Goal: Task Accomplishment & Management: Use online tool/utility

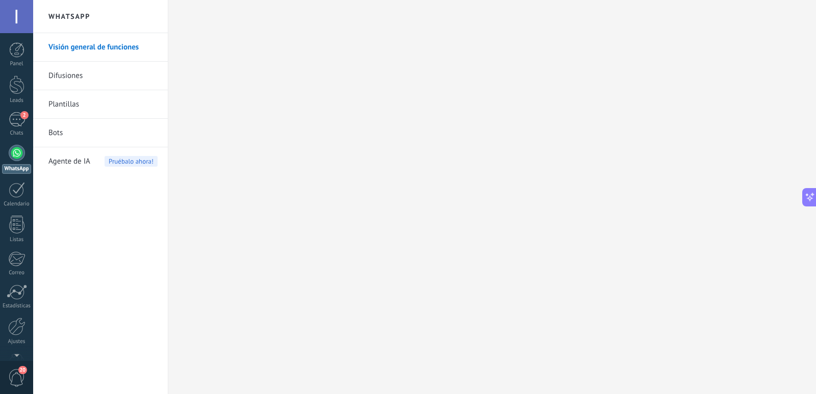
click at [57, 160] on span "Agente de IA" at bounding box center [69, 161] width 42 height 29
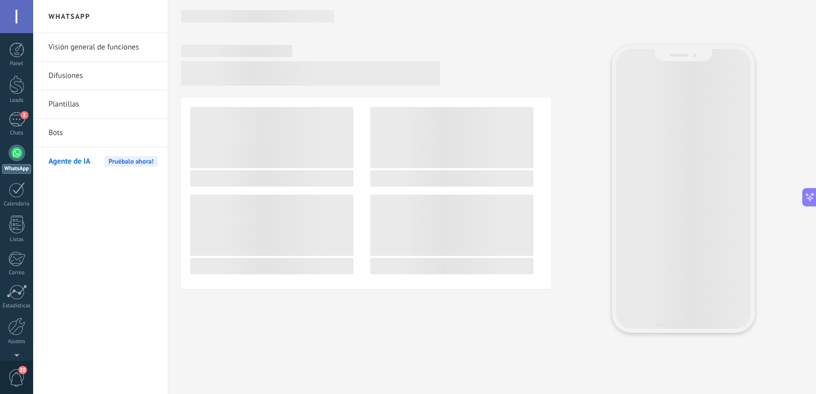
click at [72, 103] on link "Plantillas" at bounding box center [102, 104] width 109 height 29
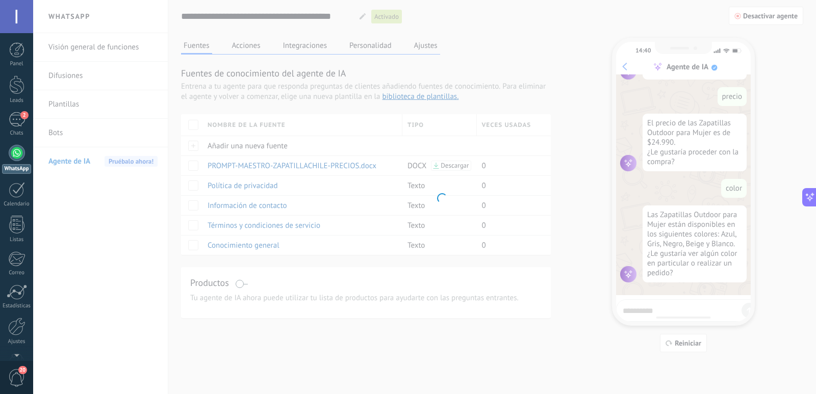
scroll to position [192, 0]
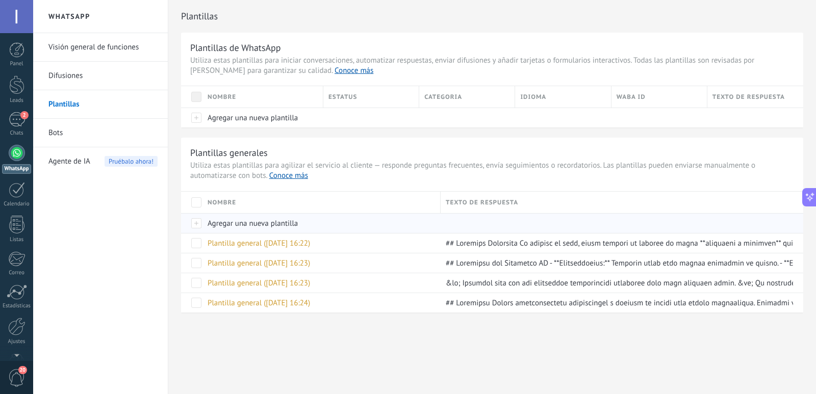
click at [232, 223] on span "Agregar una nueva plantilla" at bounding box center [253, 224] width 90 height 10
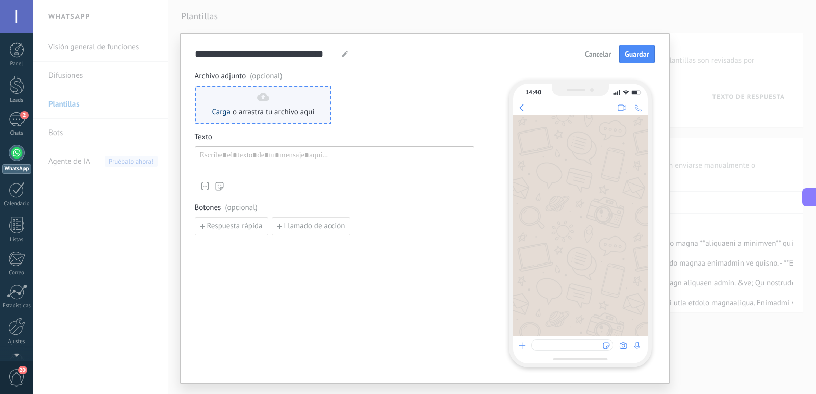
click at [219, 111] on link "Carga" at bounding box center [221, 112] width 18 height 10
click at [216, 111] on link "Carga" at bounding box center [221, 112] width 18 height 10
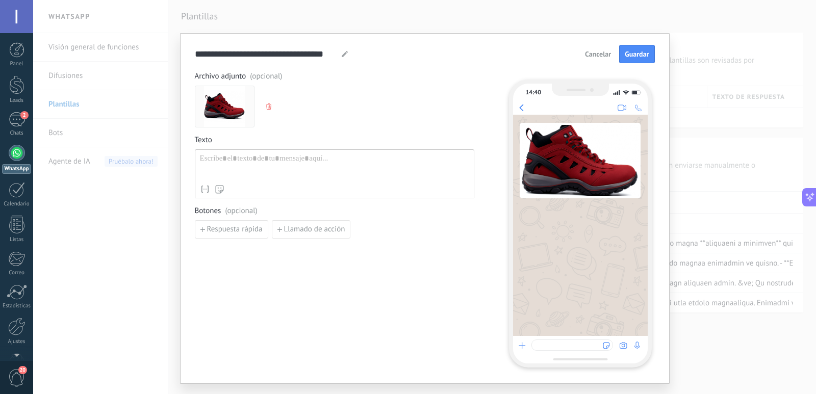
scroll to position [0, 0]
click at [266, 106] on icon "button" at bounding box center [268, 107] width 5 height 6
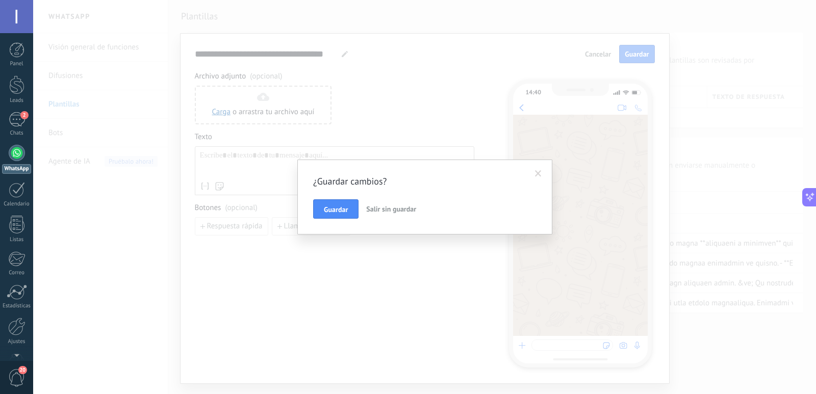
click at [410, 211] on span "Salir sin guardar" at bounding box center [391, 209] width 50 height 9
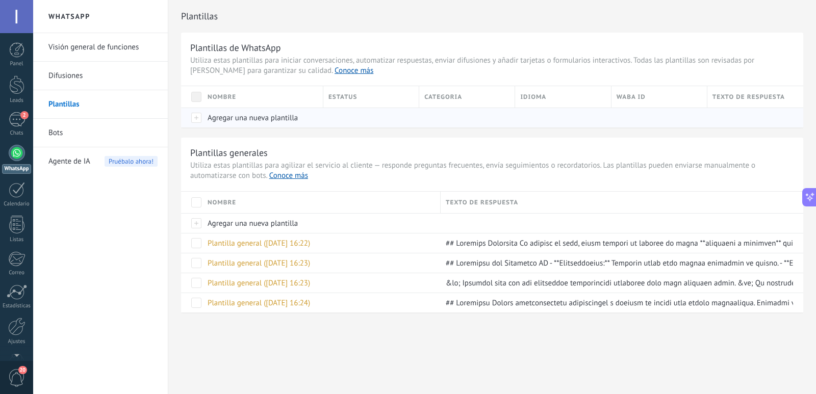
click at [274, 116] on span "Agregar una nueva plantilla" at bounding box center [253, 118] width 90 height 10
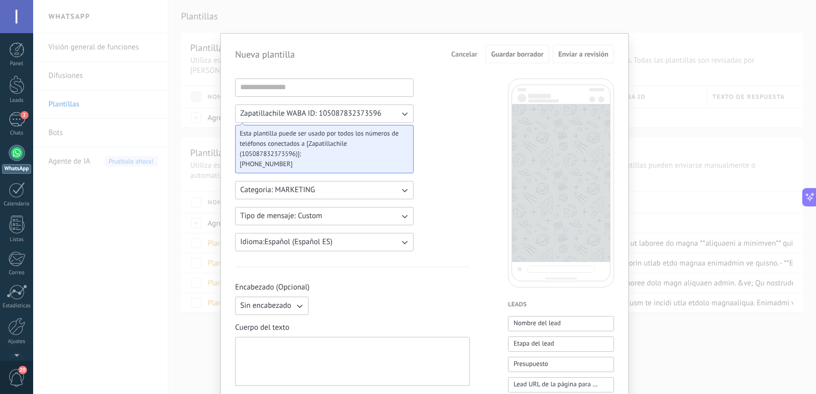
click at [462, 53] on span "Cancelar" at bounding box center [464, 53] width 26 height 7
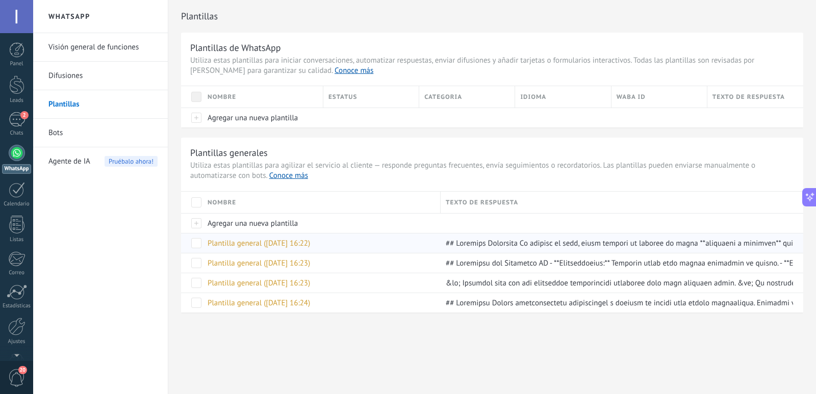
click at [232, 245] on span "Plantilla general ([DATE] 16:22)" at bounding box center [259, 244] width 103 height 10
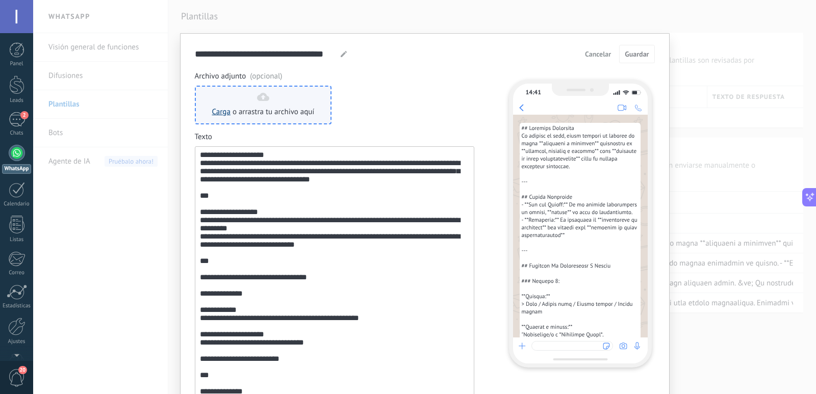
click at [218, 111] on link "Carga" at bounding box center [221, 112] width 18 height 10
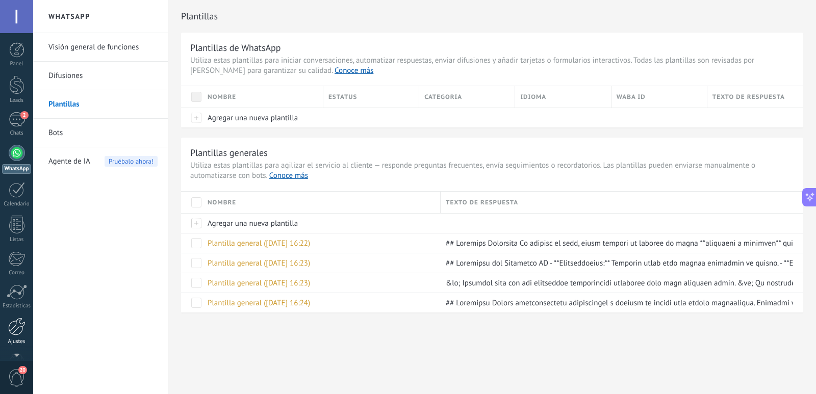
click at [14, 332] on div at bounding box center [16, 327] width 17 height 18
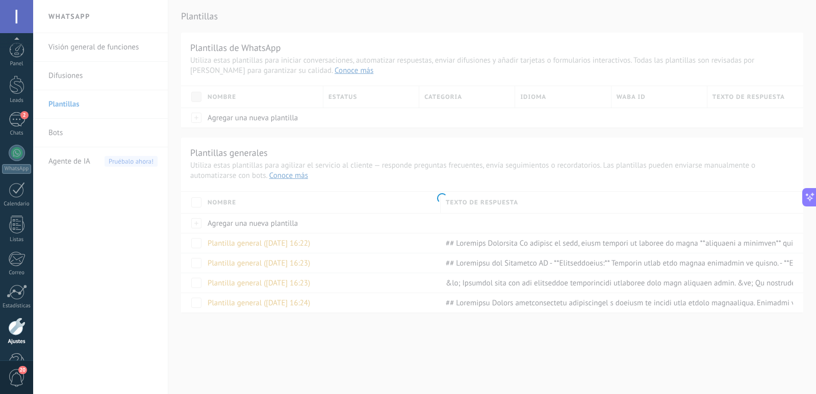
scroll to position [30, 0]
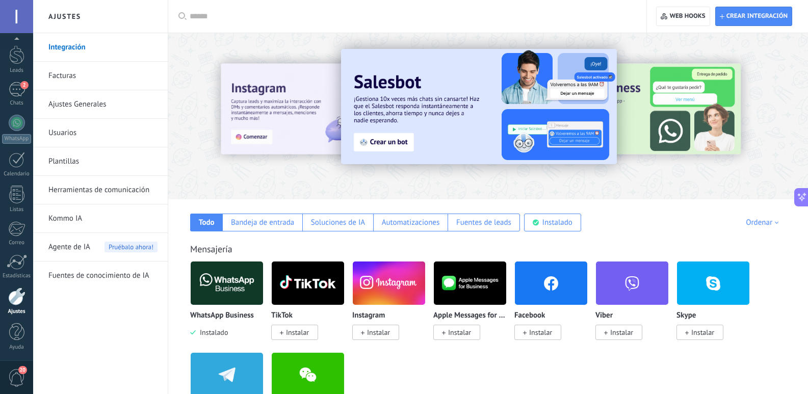
click at [56, 249] on span "Agente de IA" at bounding box center [69, 247] width 42 height 29
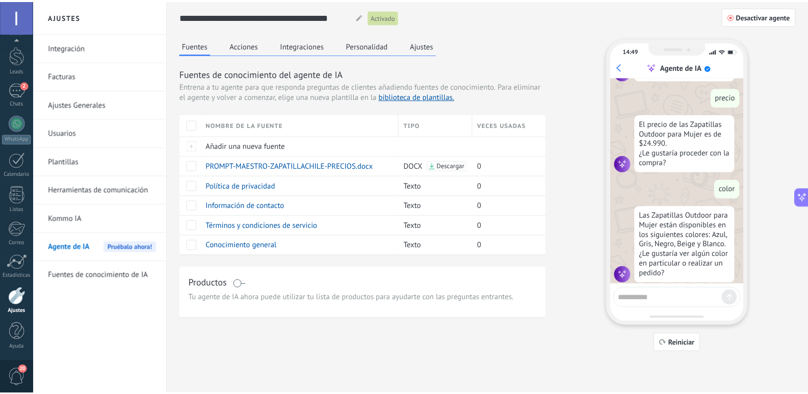
scroll to position [206, 0]
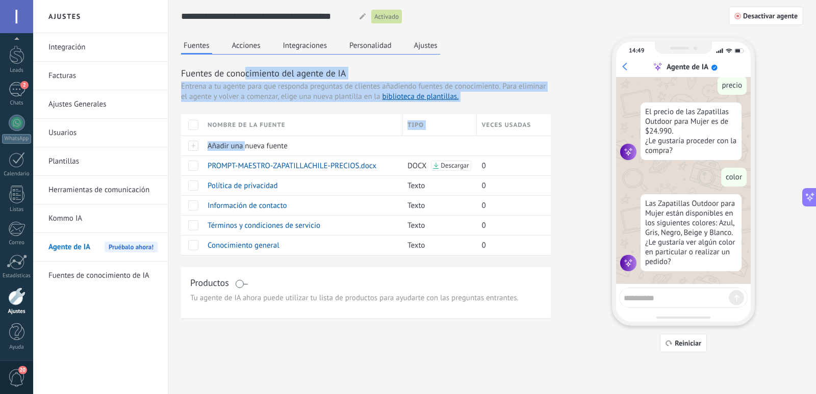
drag, startPoint x: 245, startPoint y: 143, endPoint x: 245, endPoint y: 52, distance: 91.3
click at [245, 70] on div "Fuentes de conocimiento del agente de IA Entrena a tu agente para que responda …" at bounding box center [366, 161] width 370 height 188
click at [245, 50] on button "Acciones" at bounding box center [247, 45] width 34 height 15
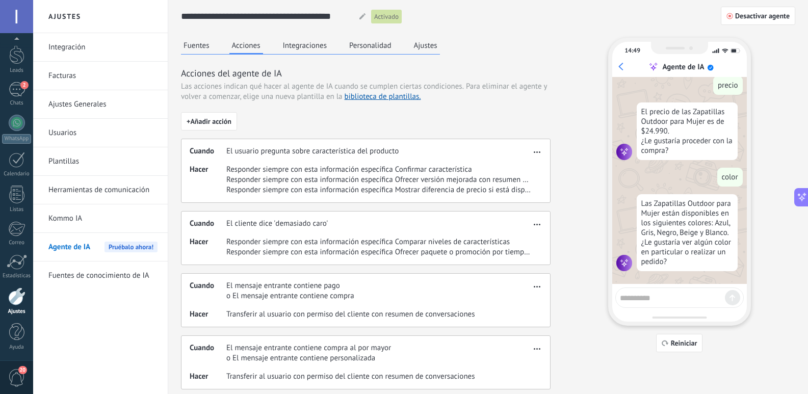
click at [306, 46] on button "Integraciones" at bounding box center [305, 45] width 49 height 15
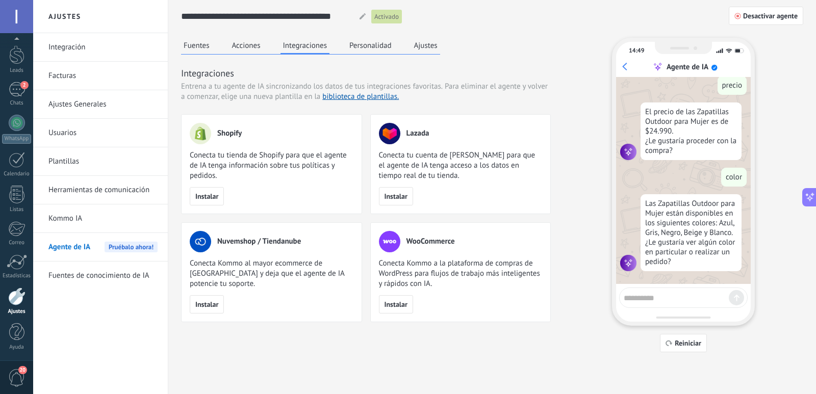
click at [212, 42] on button "Fuentes" at bounding box center [196, 45] width 31 height 15
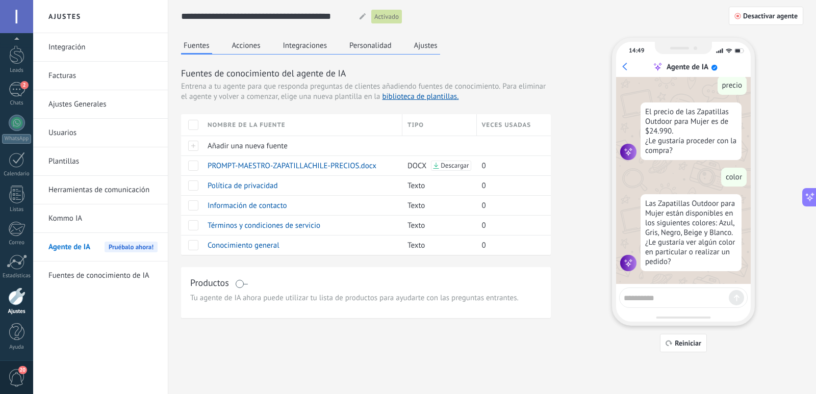
click at [67, 190] on link "Herramientas de comunicación" at bounding box center [102, 190] width 109 height 29
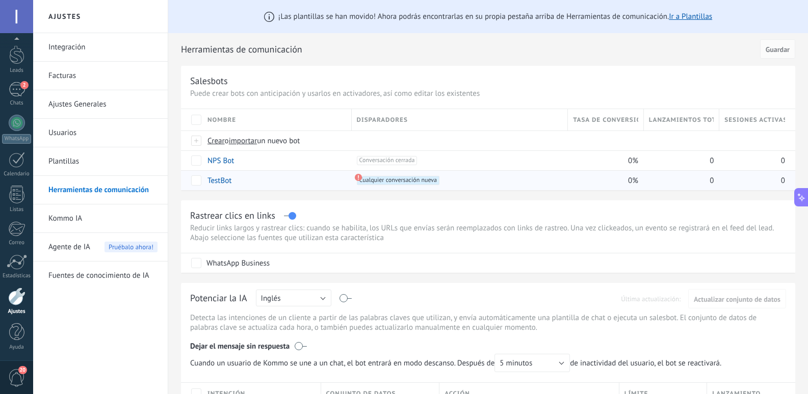
click at [358, 178] on use at bounding box center [357, 177] width 7 height 7
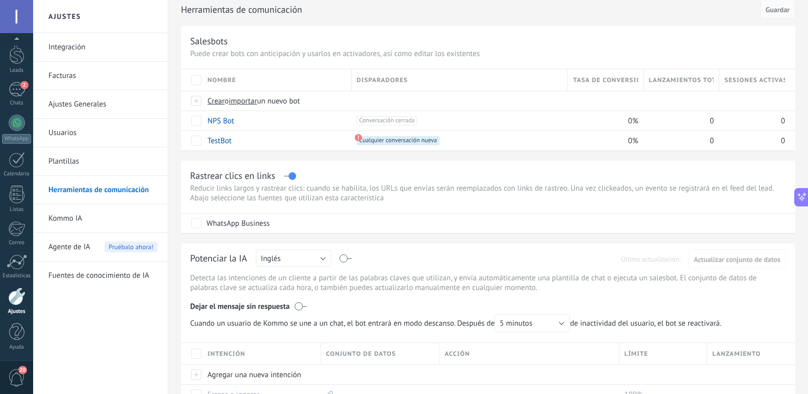
scroll to position [51, 0]
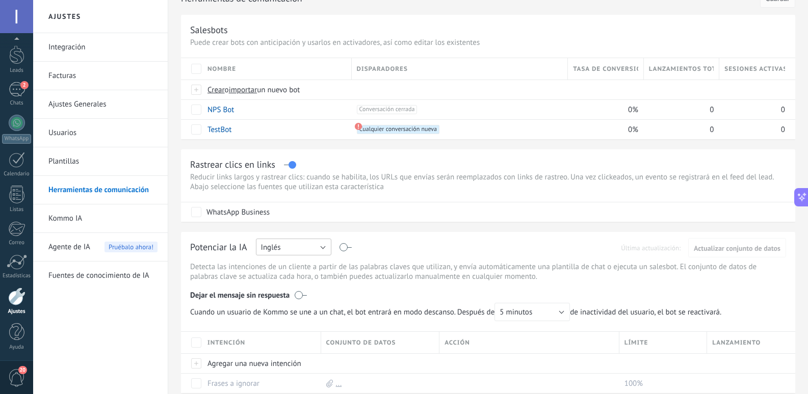
click at [322, 247] on button "Inglés" at bounding box center [293, 247] width 75 height 17
click at [286, 288] on li "Español" at bounding box center [290, 282] width 81 height 17
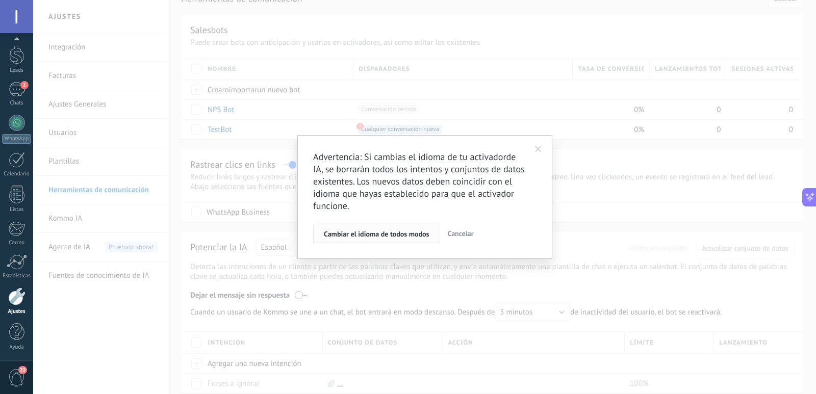
click at [409, 235] on span "Cambiar el idioma de todos modos" at bounding box center [377, 234] width 106 height 7
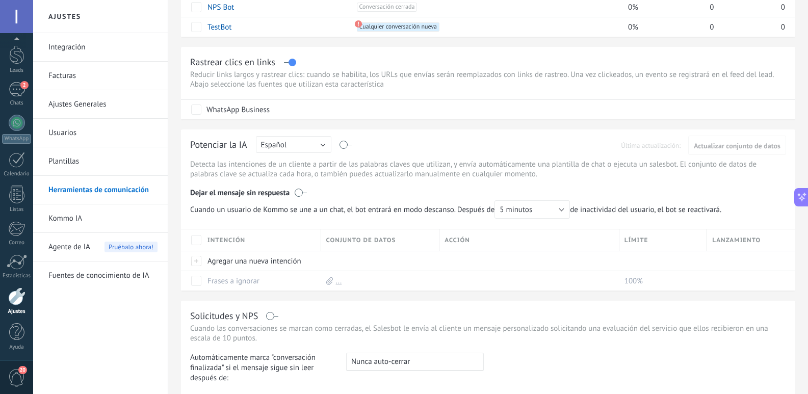
scroll to position [204, 0]
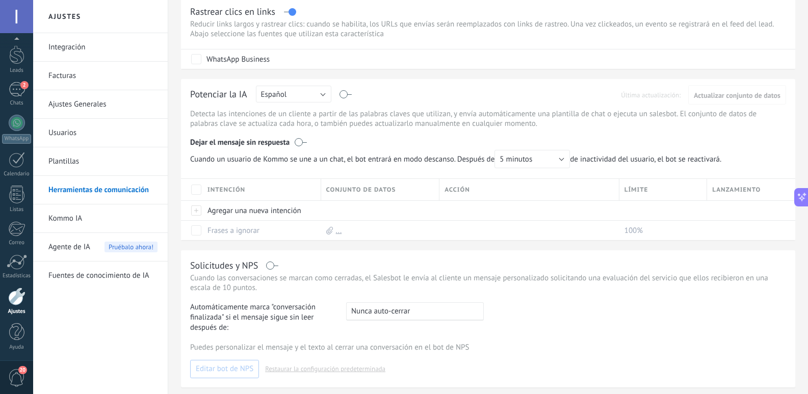
click at [348, 96] on div "Potenciar la IA Rusa Inglés Español Portugués Indonesio Turco Español Última ac…" at bounding box center [488, 96] width 596 height 16
drag, startPoint x: 344, startPoint y: 92, endPoint x: 352, endPoint y: 95, distance: 8.2
click at [352, 95] on div "Potenciar la IA Rusa Inglés Español Portugués Indonesio Turco Español Última ac…" at bounding box center [488, 96] width 596 height 16
click at [344, 94] on label at bounding box center [346, 94] width 12 height 1
click at [302, 143] on label at bounding box center [301, 142] width 12 height 10
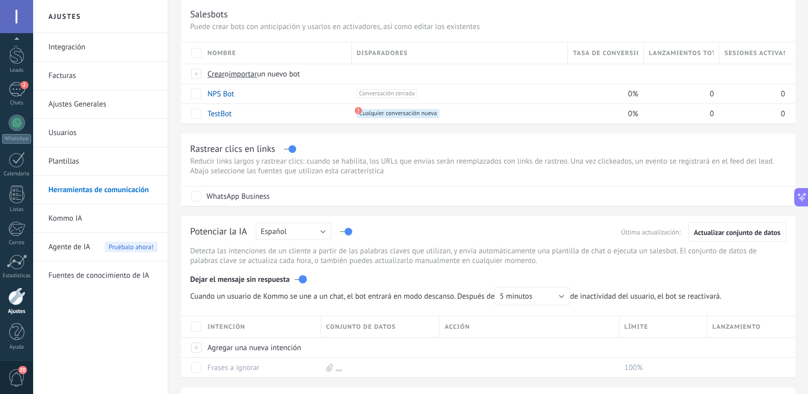
scroll to position [68, 0]
click at [74, 156] on link "Plantillas" at bounding box center [102, 161] width 109 height 29
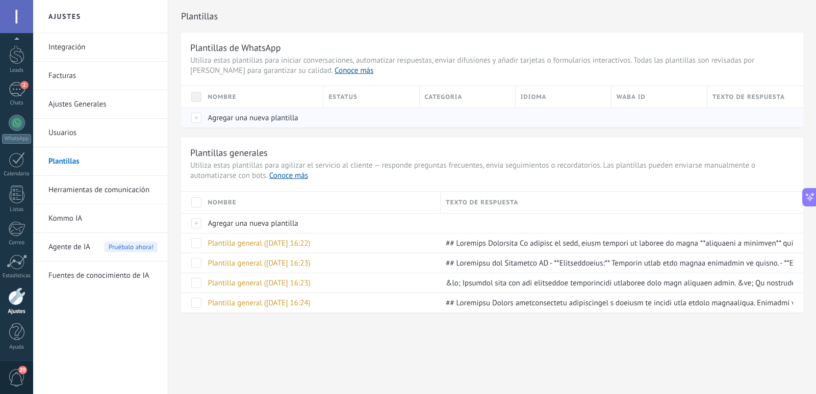
click at [288, 117] on span "Agregar una nueva plantilla" at bounding box center [253, 118] width 90 height 10
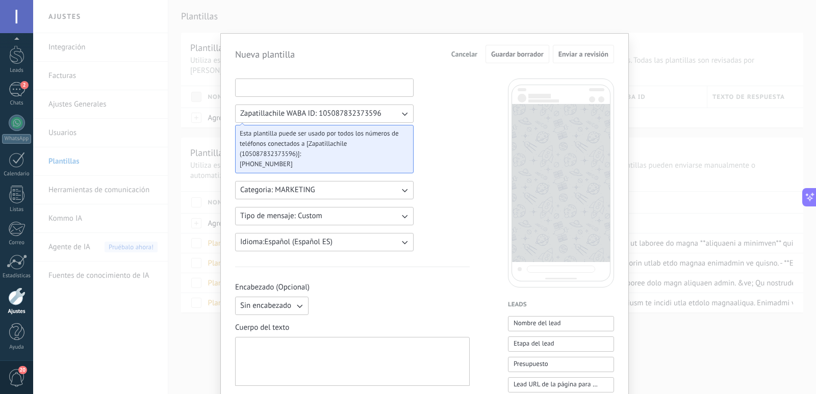
click at [303, 84] on input at bounding box center [325, 87] width 178 height 16
click at [462, 55] on span "Cancelar" at bounding box center [464, 53] width 26 height 7
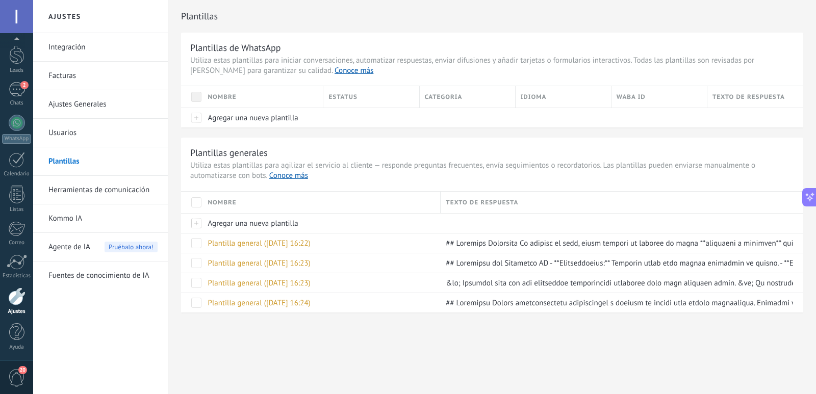
click at [101, 191] on link "Herramientas de comunicación" at bounding box center [102, 190] width 109 height 29
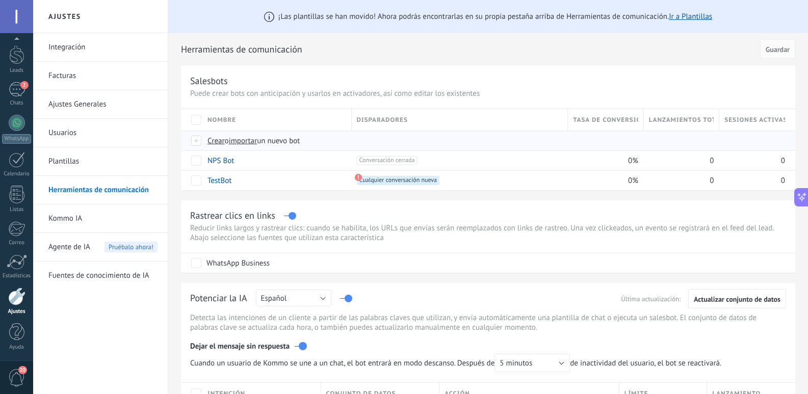
click at [217, 142] on span "Crear" at bounding box center [216, 141] width 17 height 10
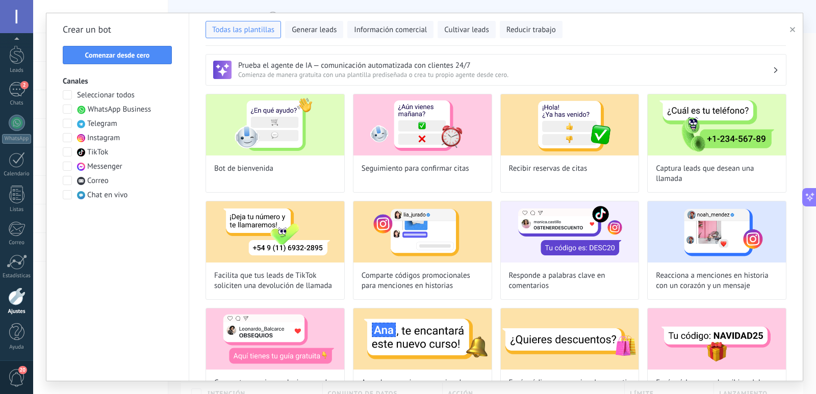
click at [64, 110] on span at bounding box center [67, 109] width 9 height 9
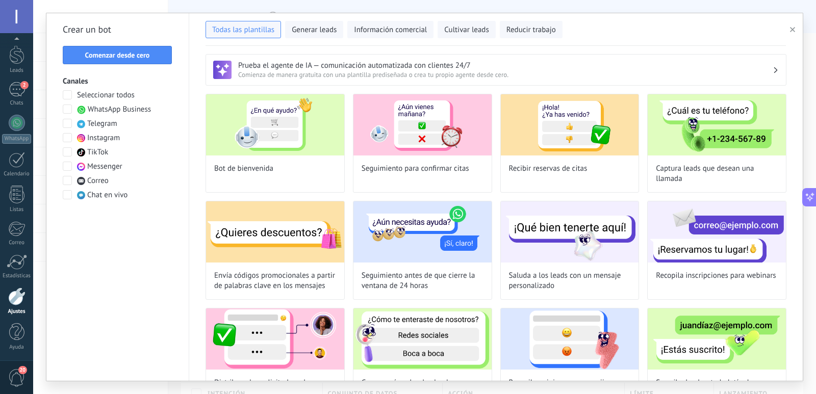
click at [68, 136] on span at bounding box center [67, 137] width 9 height 9
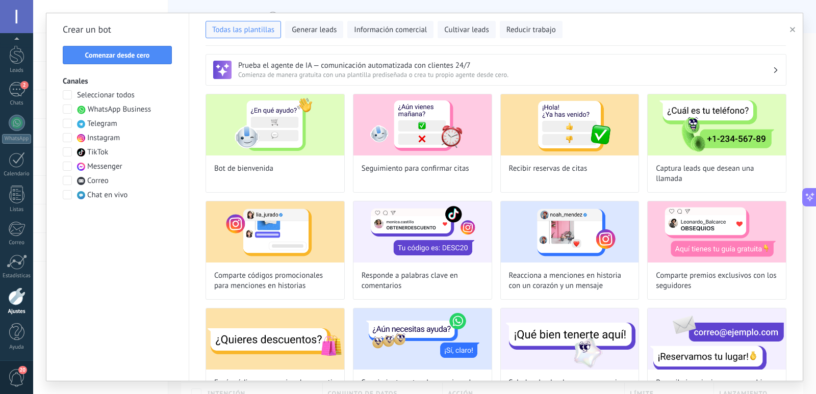
click at [67, 150] on span at bounding box center [67, 151] width 9 height 9
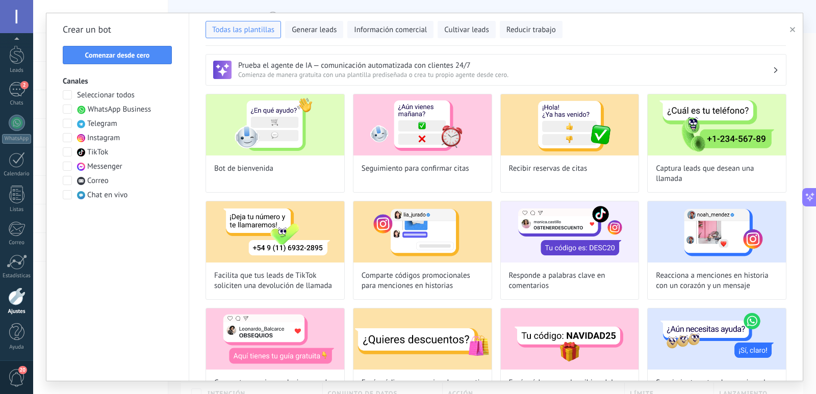
click at [68, 165] on span at bounding box center [67, 166] width 9 height 9
click at [66, 125] on span at bounding box center [67, 123] width 9 height 9
click at [68, 123] on span at bounding box center [67, 123] width 9 height 9
click at [68, 137] on span at bounding box center [67, 137] width 9 height 9
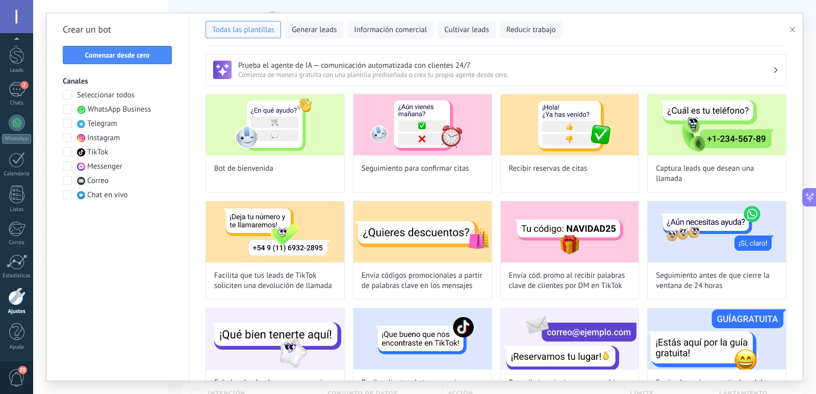
click at [66, 150] on span at bounding box center [67, 151] width 9 height 9
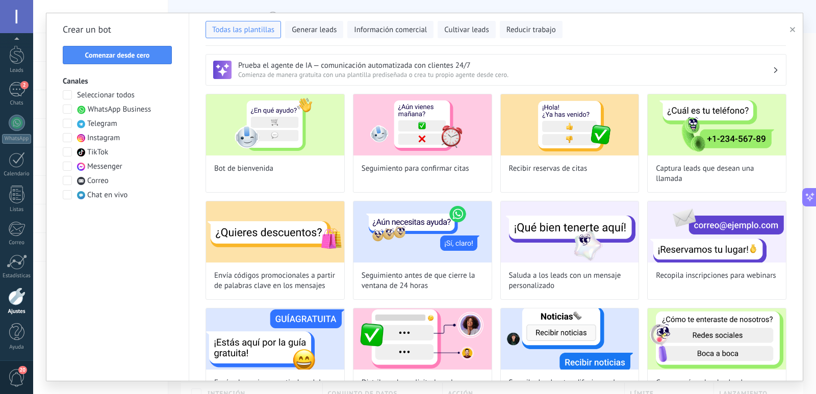
click at [64, 162] on span at bounding box center [67, 166] width 9 height 9
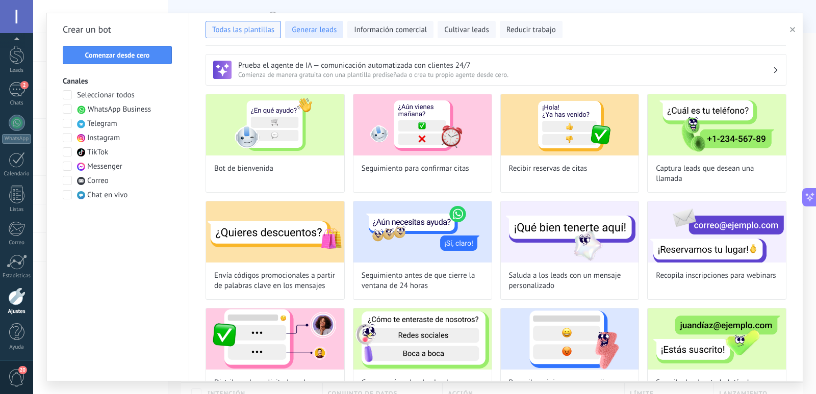
click at [328, 27] on span "Generar leads" at bounding box center [314, 30] width 45 height 10
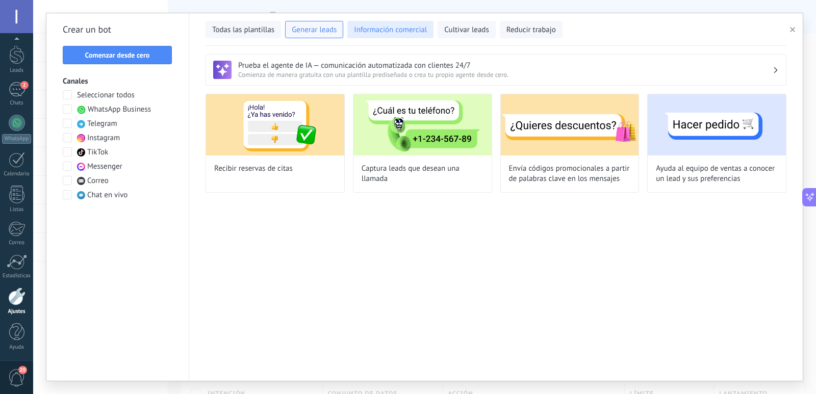
click at [371, 26] on span "Información comercial" at bounding box center [390, 30] width 73 height 10
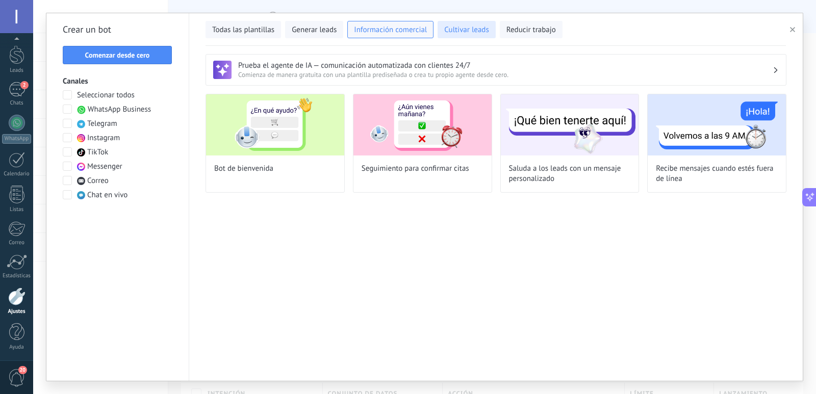
click at [477, 33] on span "Cultivar leads" at bounding box center [466, 30] width 44 height 10
